Goal: Transaction & Acquisition: Obtain resource

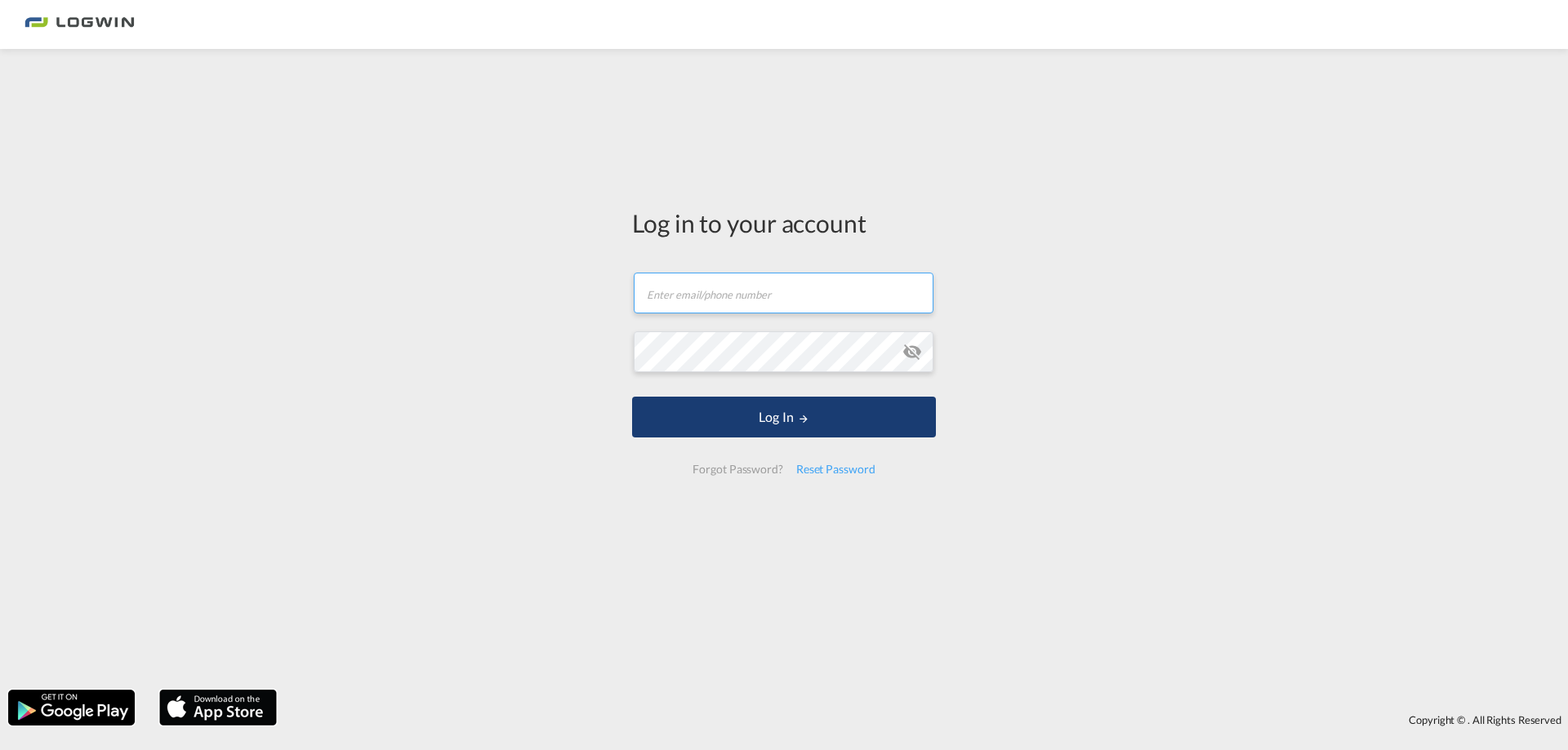
type input "[PERSON_NAME][EMAIL_ADDRESS][PERSON_NAME][DOMAIN_NAME]"
click at [733, 418] on button "Log In" at bounding box center [784, 417] width 304 height 41
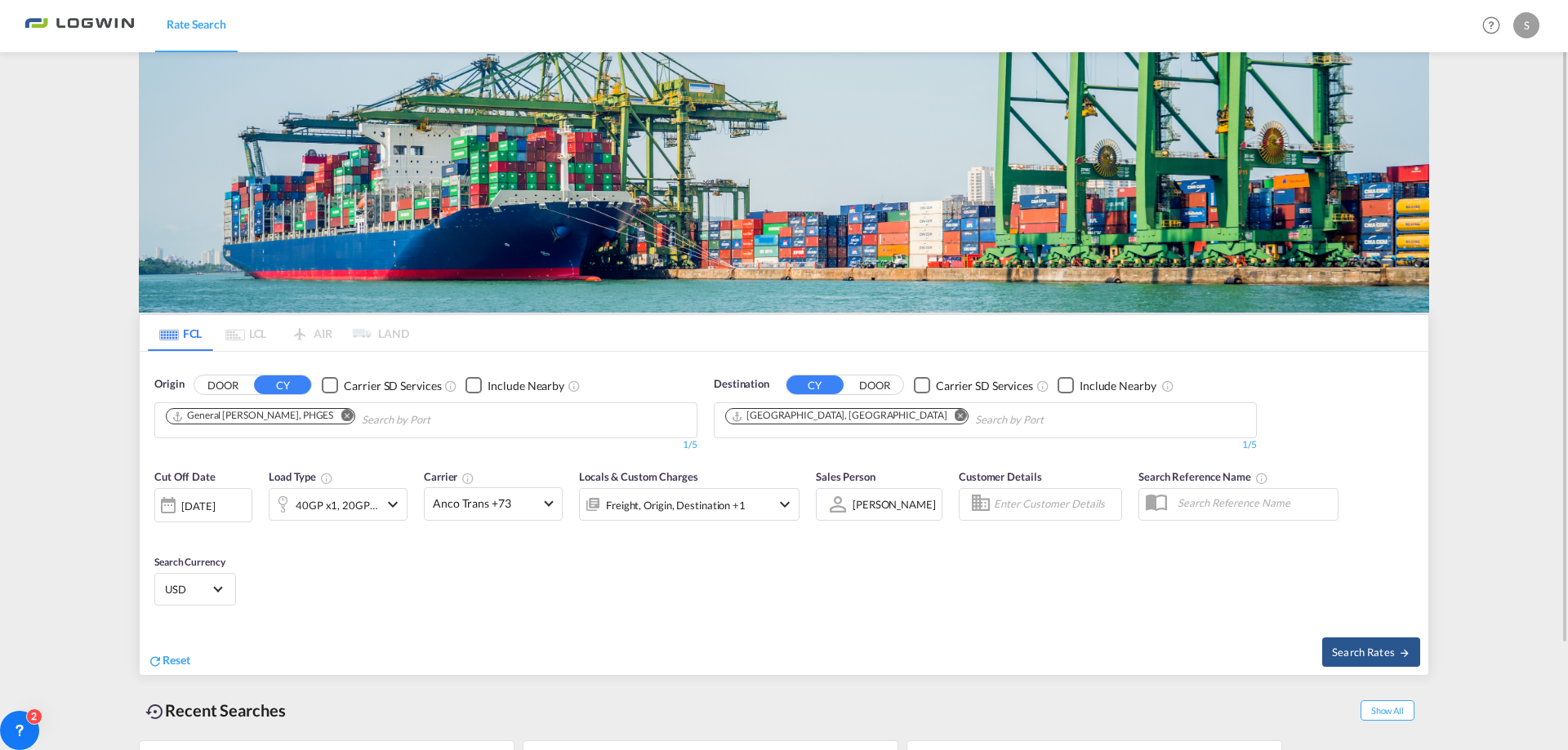
click at [341, 414] on md-icon "Remove" at bounding box center [347, 416] width 13 height 13
click at [954, 417] on md-icon "Remove" at bounding box center [960, 416] width 13 height 13
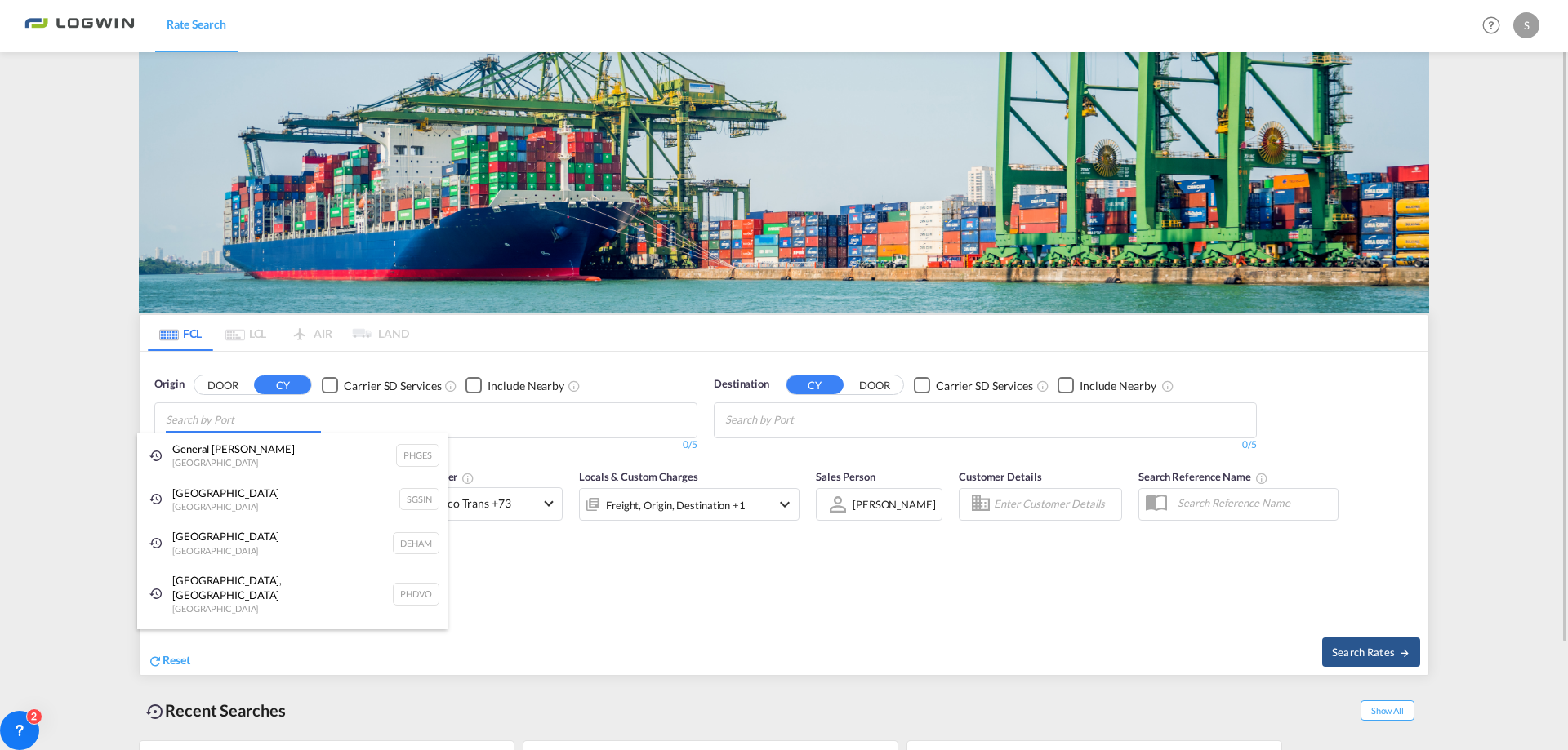
click at [330, 426] on body "Rate Search Rate Search Help Resources Product Release S My Profile Logout FCL …" at bounding box center [784, 375] width 1568 height 750
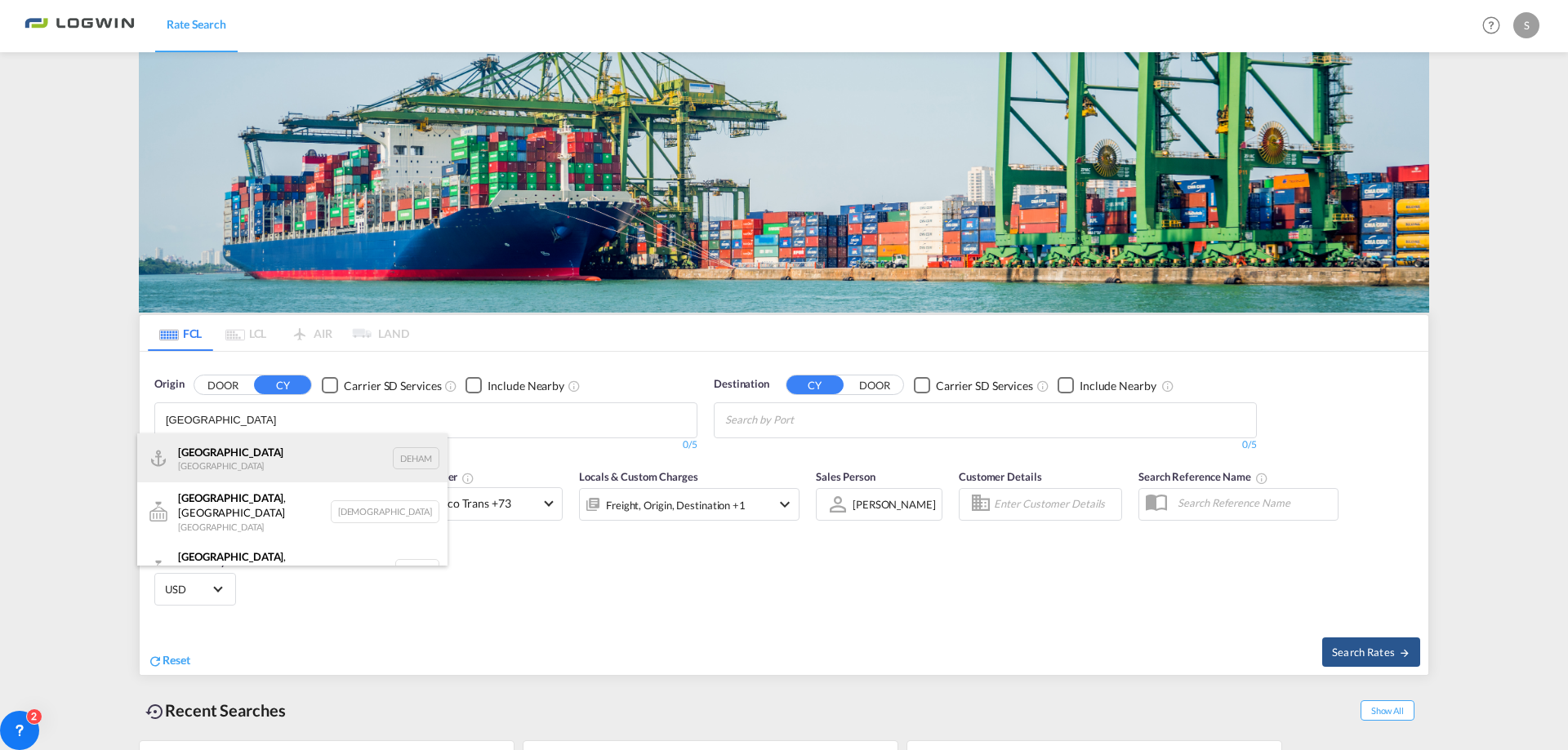
type input "[GEOGRAPHIC_DATA]"
drag, startPoint x: 259, startPoint y: 459, endPoint x: 640, endPoint y: 373, distance: 390.6
click at [259, 459] on div "[GEOGRAPHIC_DATA] [GEOGRAPHIC_DATA] DEHAM" at bounding box center [292, 458] width 311 height 49
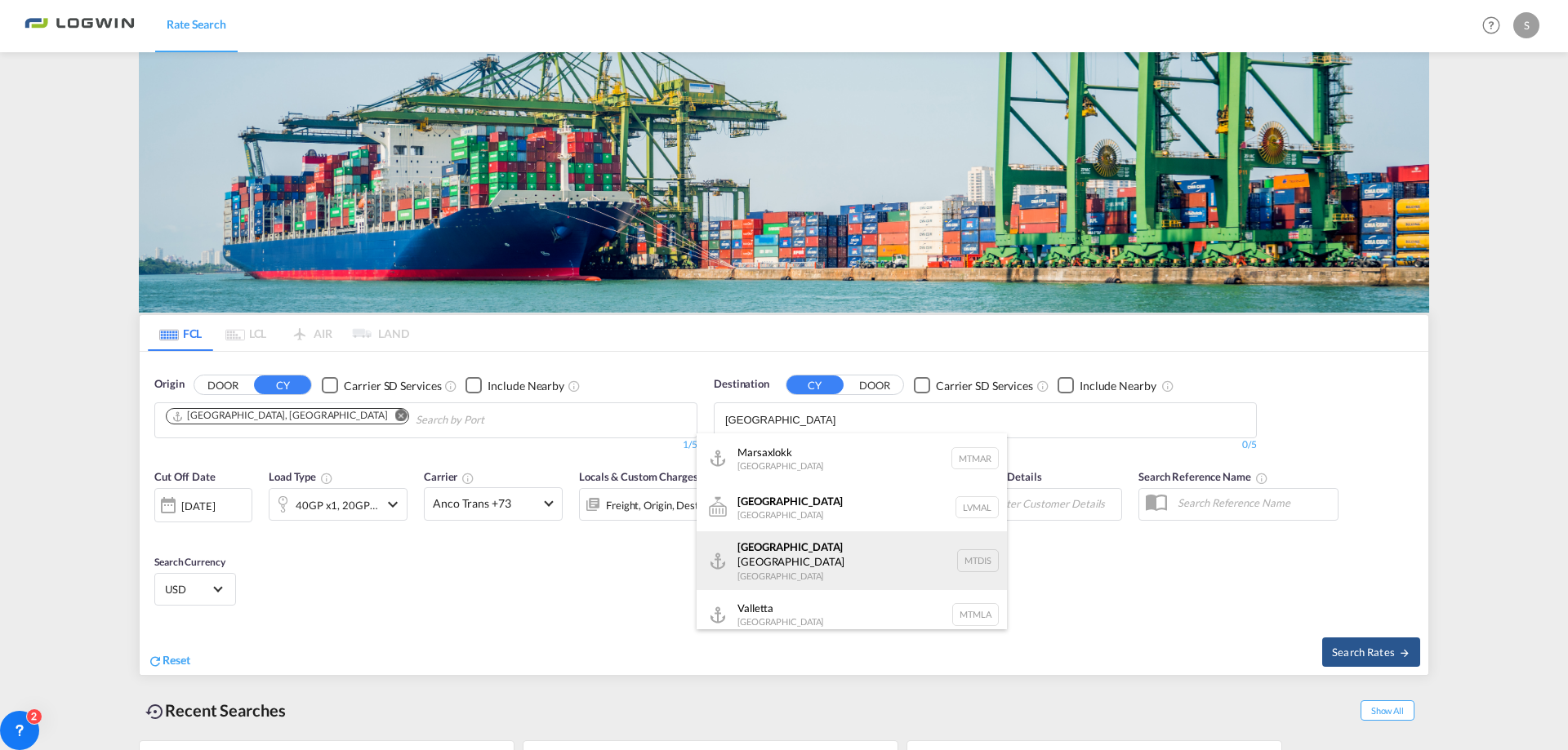
type input "[GEOGRAPHIC_DATA]"
click at [796, 547] on div "[GEOGRAPHIC_DATA] Freeport Distripark [GEOGRAPHIC_DATA] MTDIS" at bounding box center [852, 561] width 311 height 59
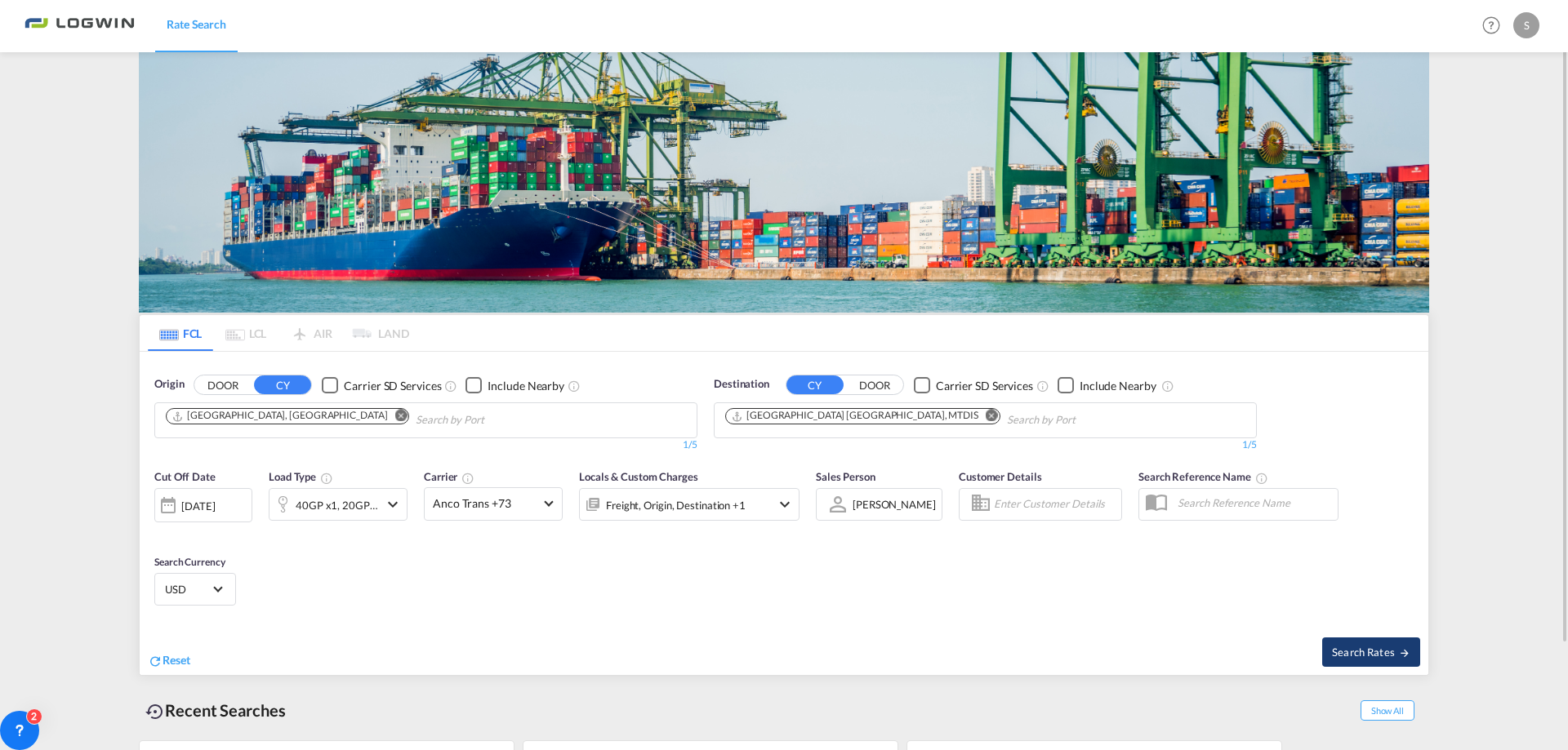
click at [1365, 655] on span "Search Rates" at bounding box center [1372, 651] width 78 height 13
type input "DEHAM to MTDIS / [DATE]"
